Goal: Navigation & Orientation: Find specific page/section

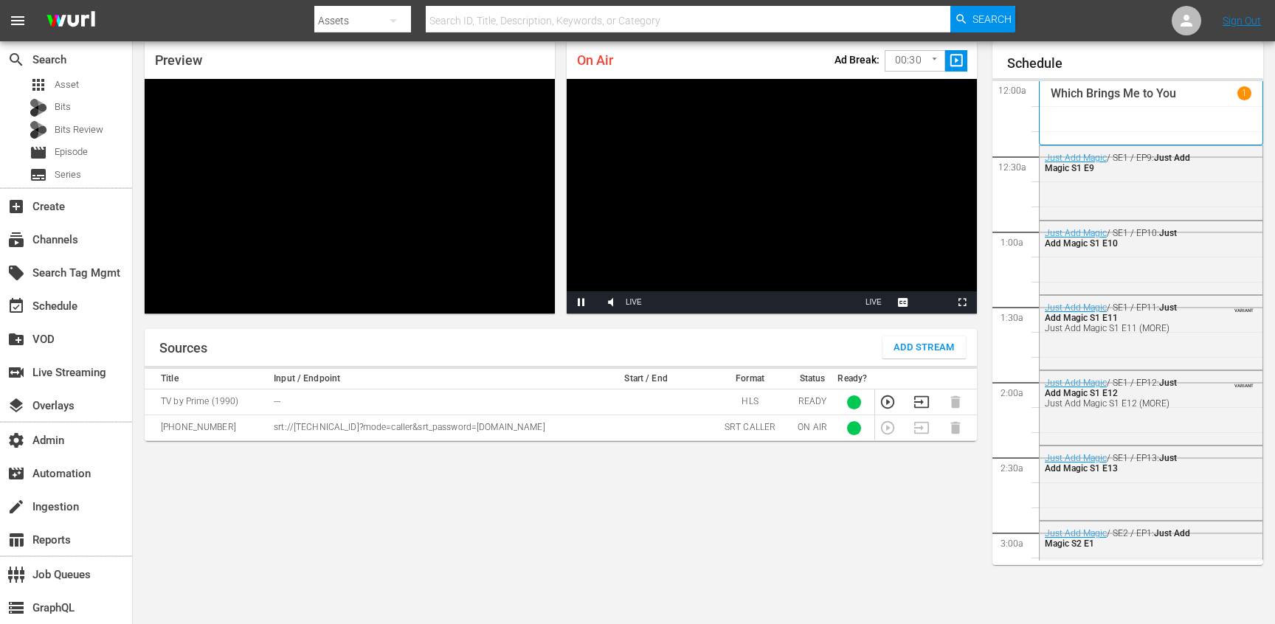
scroll to position [1662, 0]
